Goal: Task Accomplishment & Management: Use online tool/utility

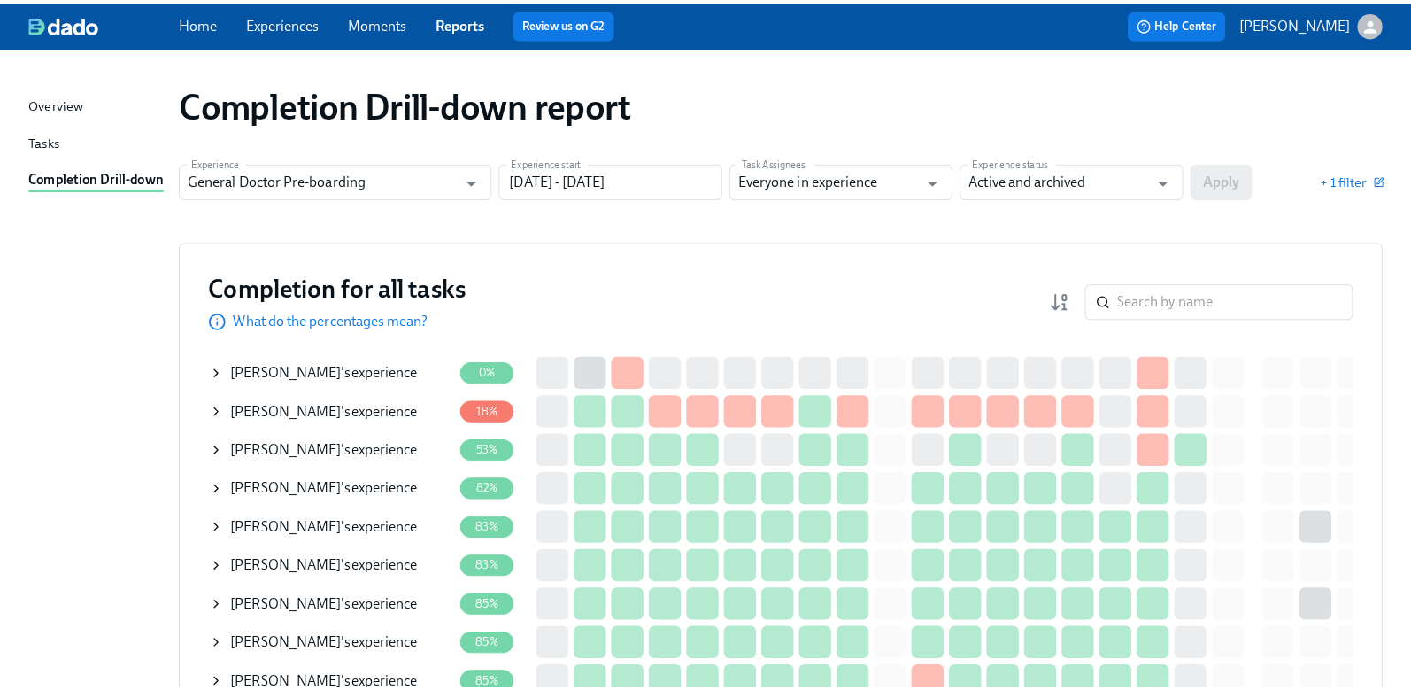
scroll to position [89, 0]
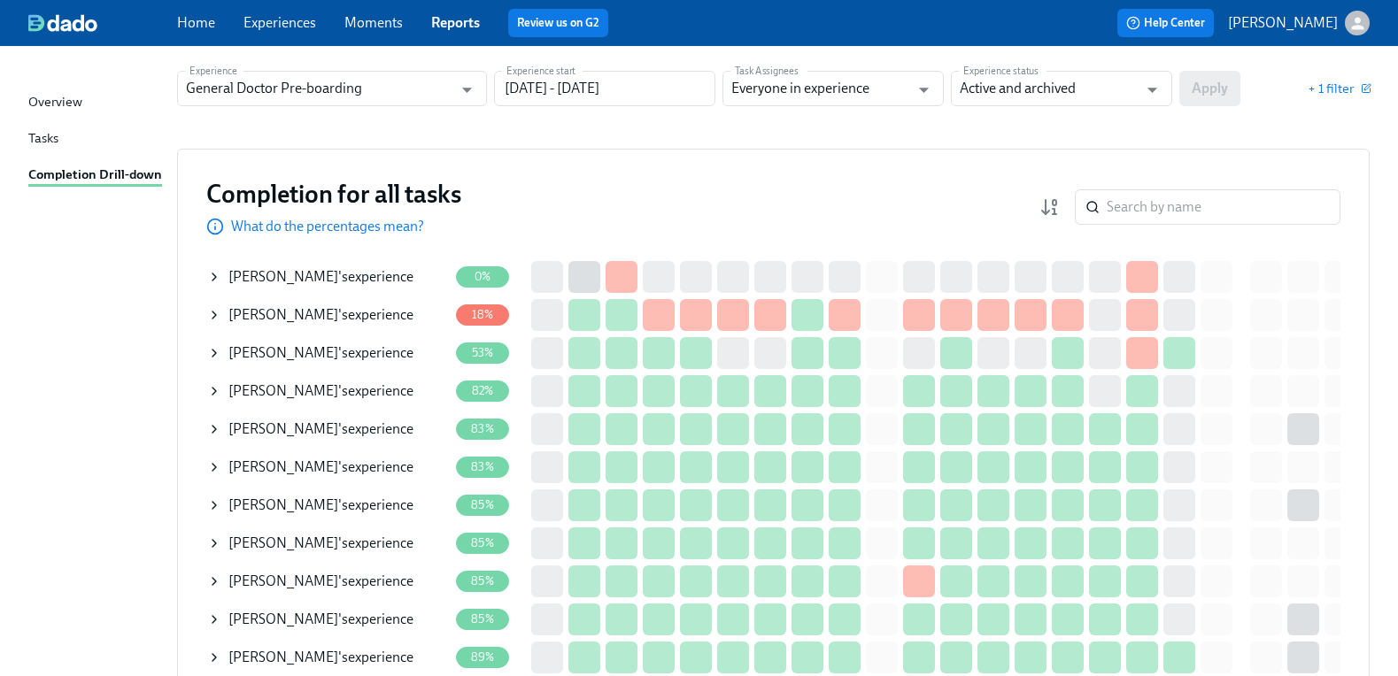
click at [330, 394] on span "[PERSON_NAME]" at bounding box center [283, 390] width 110 height 17
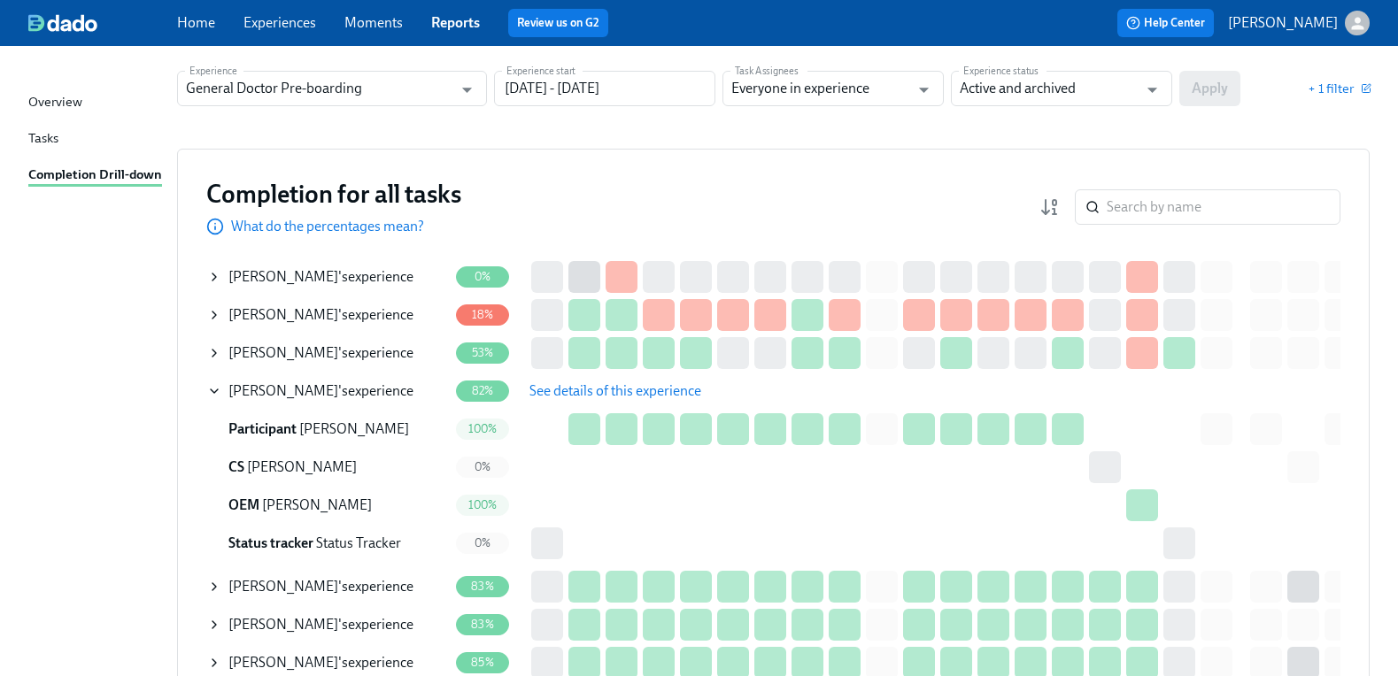
click at [569, 388] on span "See details of this experience" at bounding box center [615, 391] width 172 height 18
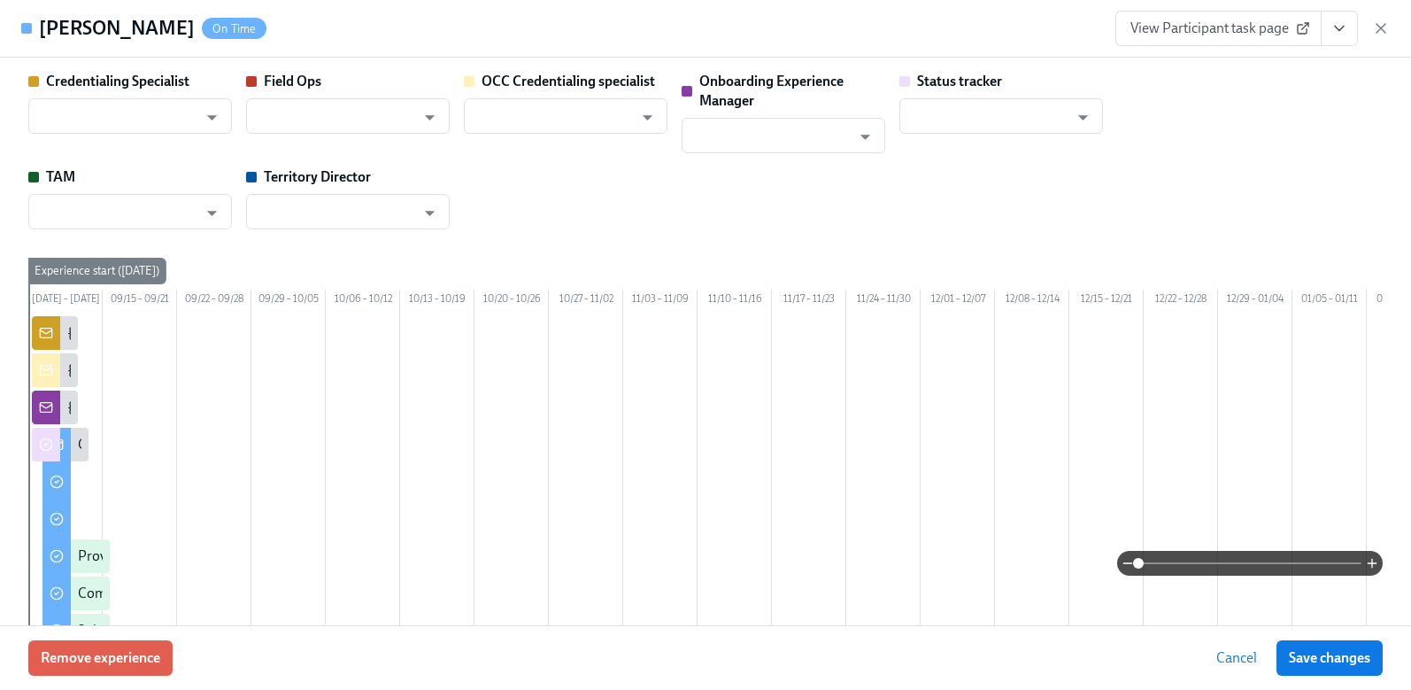
type input "[PERSON_NAME]"
type input "Status Tracker"
type input "[PERSON_NAME]"
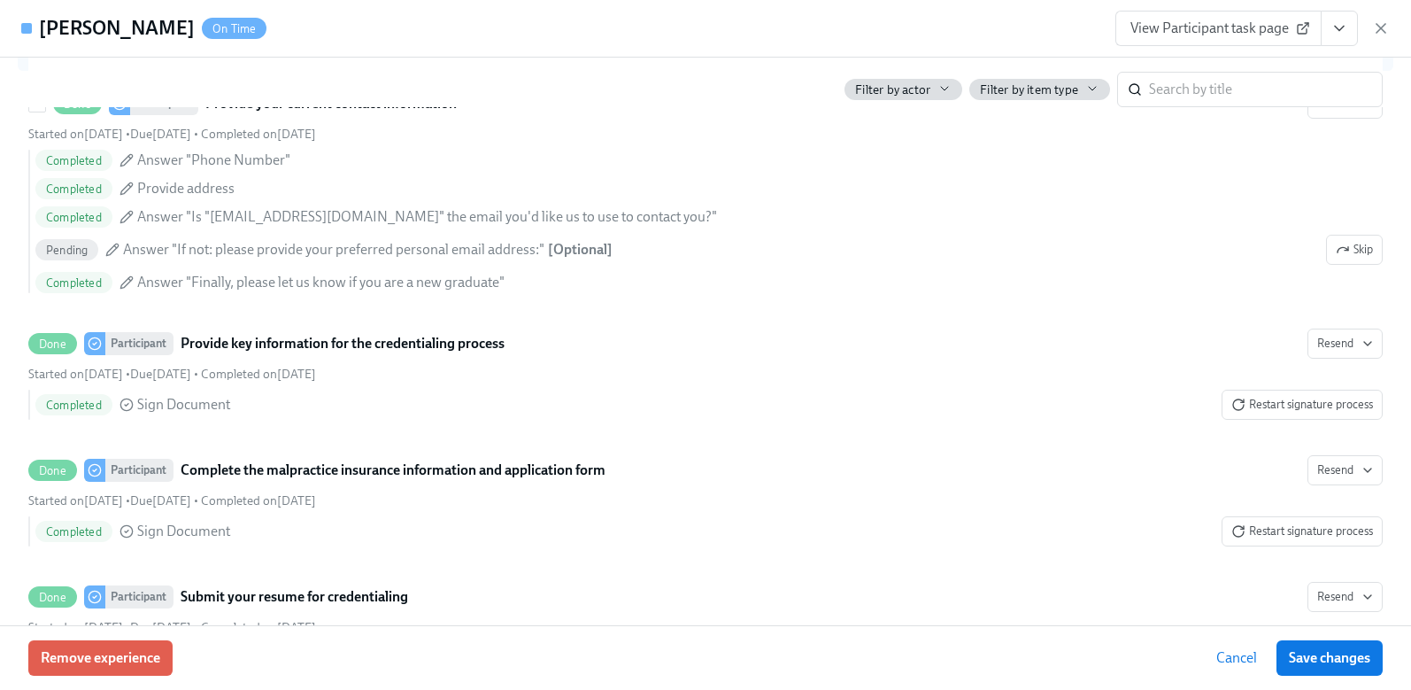
scroll to position [2390, 0]
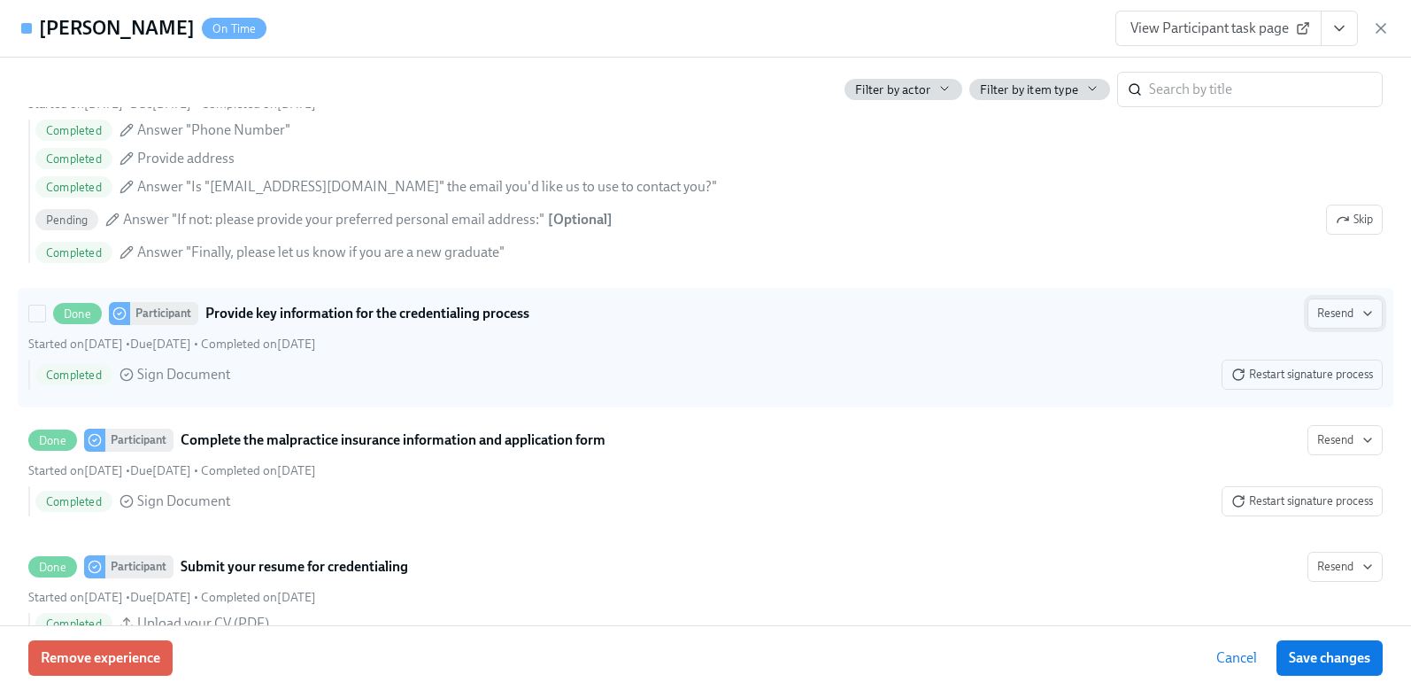
click at [1321, 322] on span "Resend" at bounding box center [1345, 314] width 56 height 18
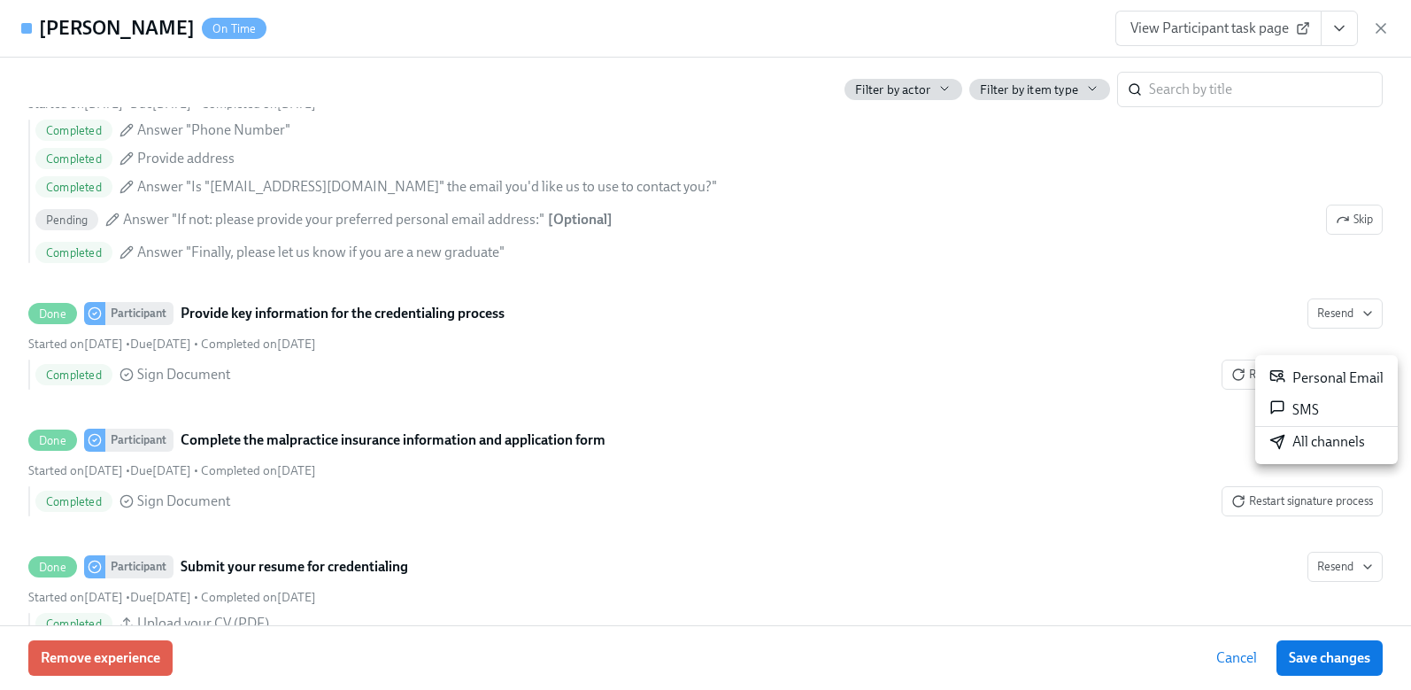
click at [1372, 166] on div at bounding box center [705, 345] width 1411 height 690
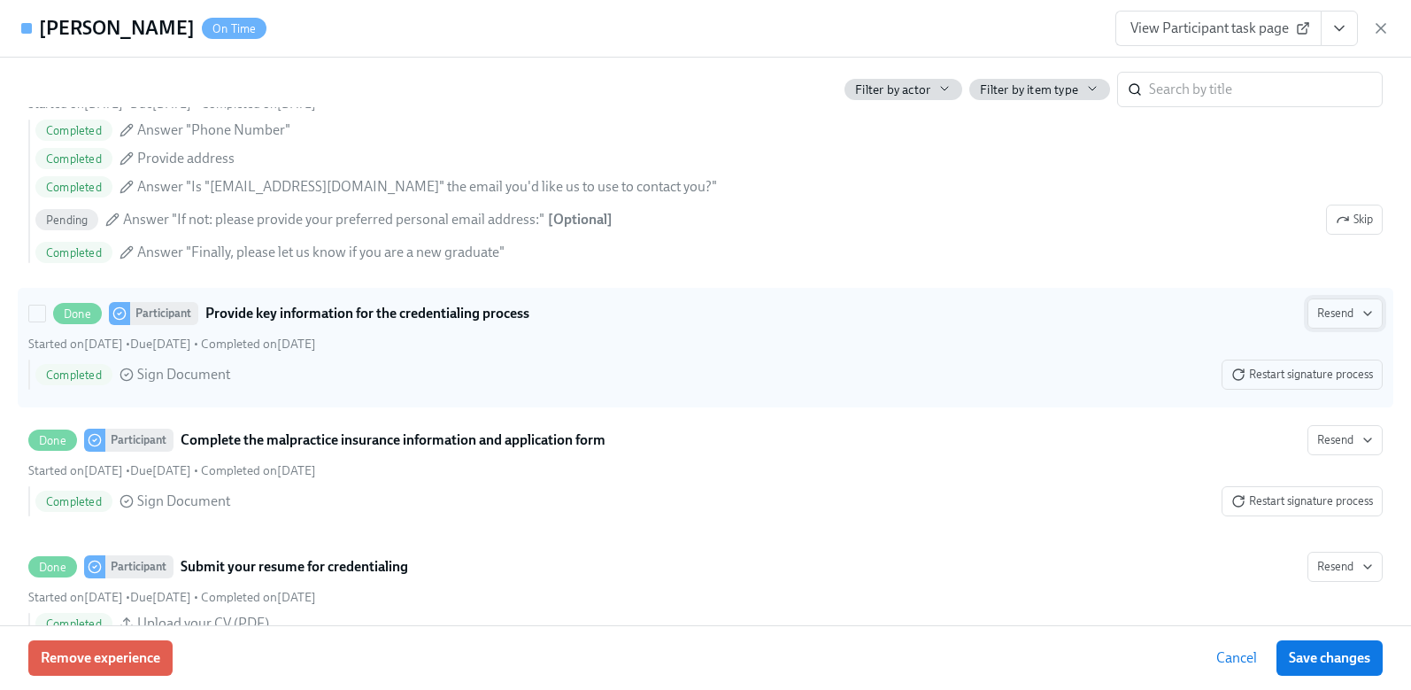
click at [1317, 322] on span "Resend" at bounding box center [1345, 314] width 56 height 18
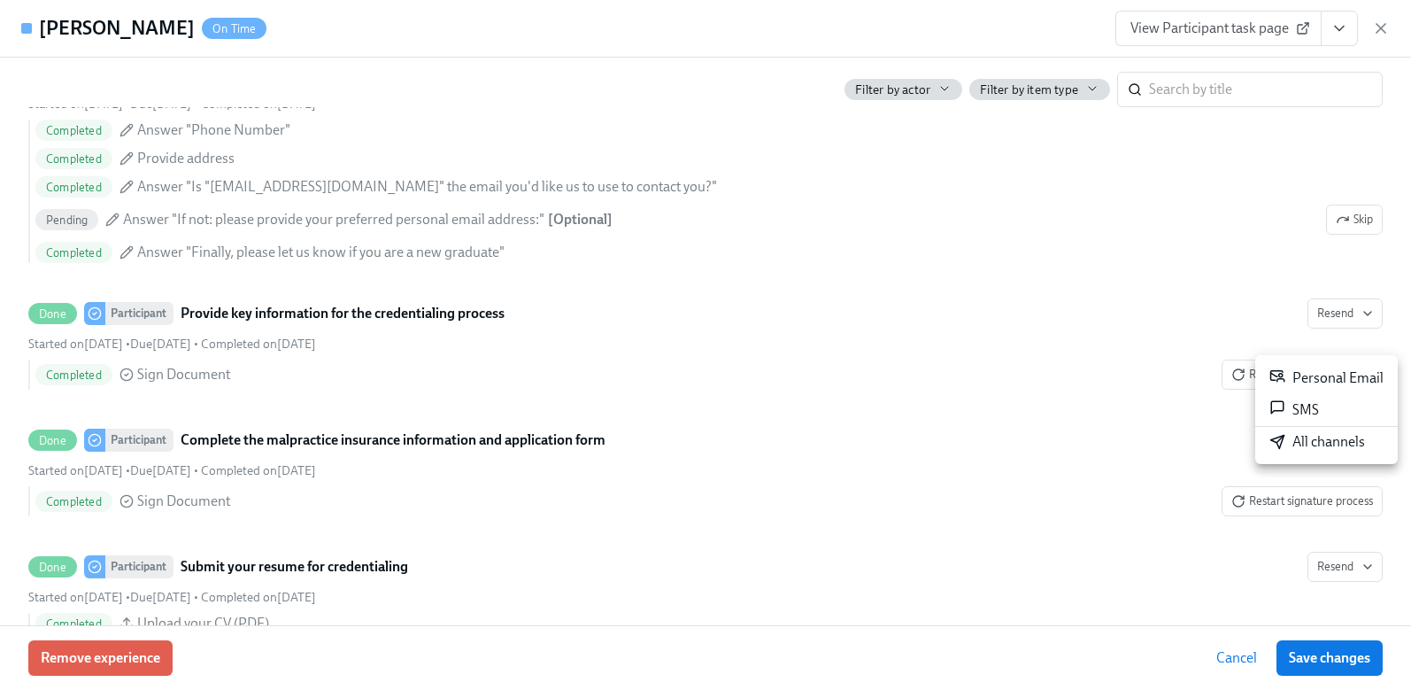
click at [1331, 388] on div "Personal Email" at bounding box center [1327, 377] width 114 height 21
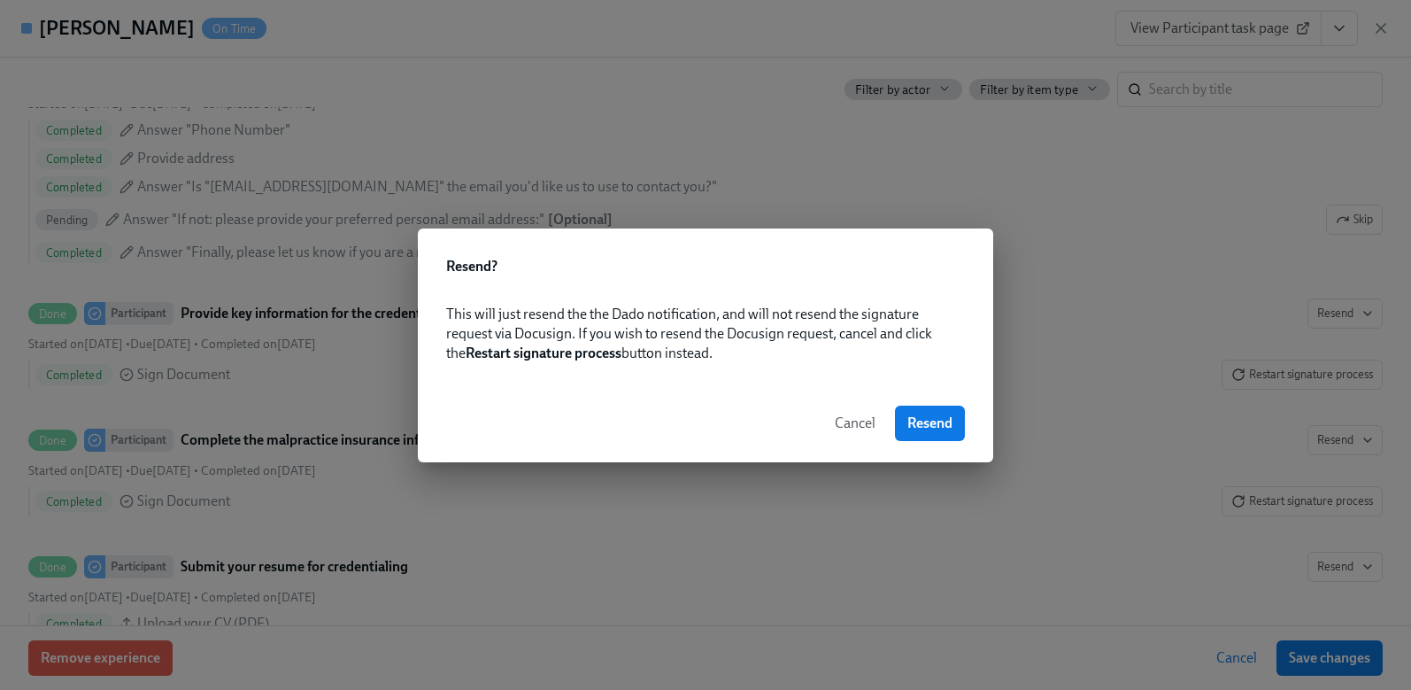
click at [854, 426] on span "Cancel" at bounding box center [855, 423] width 41 height 18
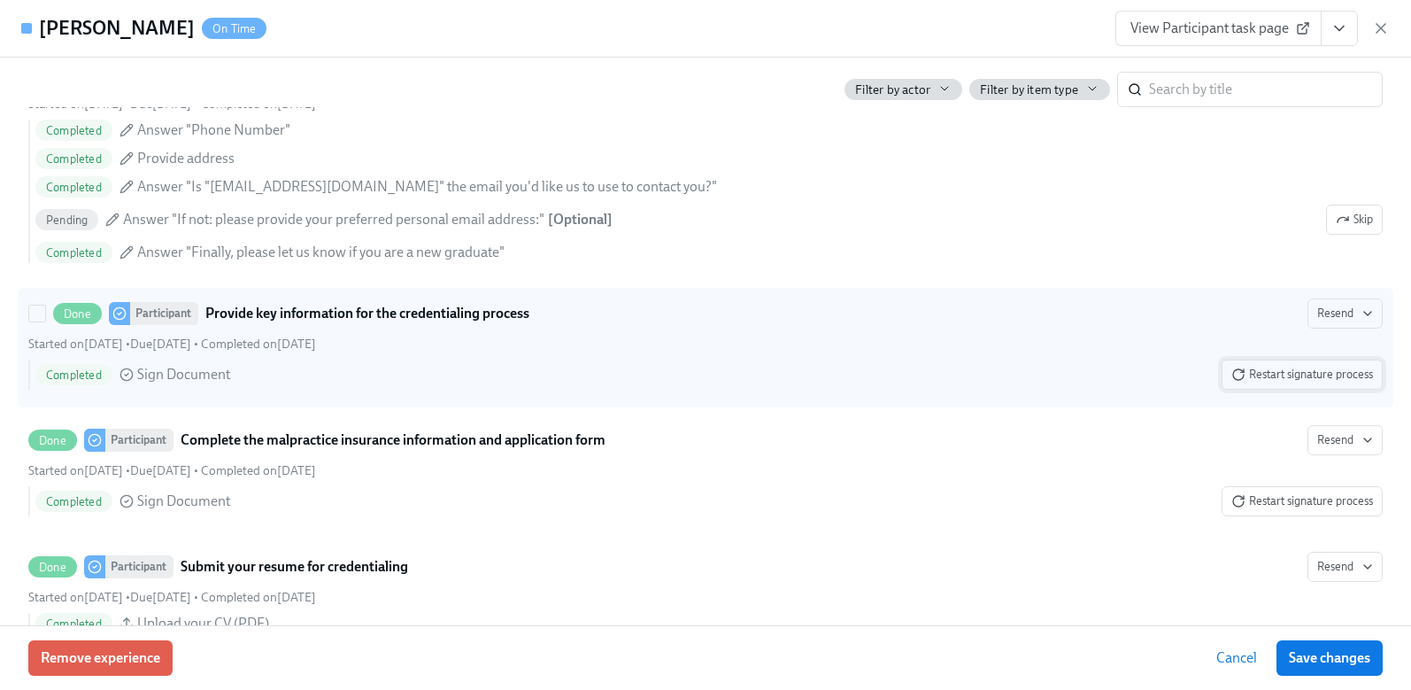
click at [1284, 383] on span "Restart signature process" at bounding box center [1303, 375] width 142 height 18
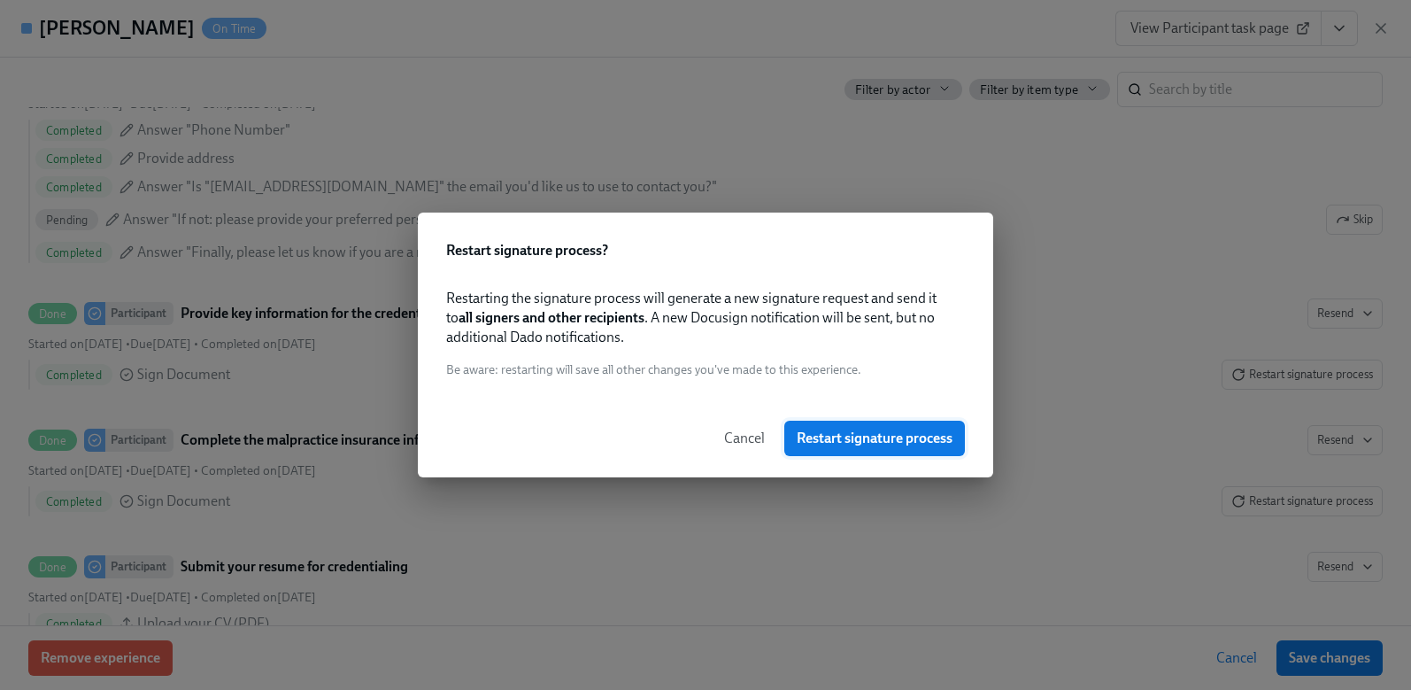
click at [908, 433] on span "Restart signature process" at bounding box center [875, 438] width 156 height 18
